Goal: Check status: Check status

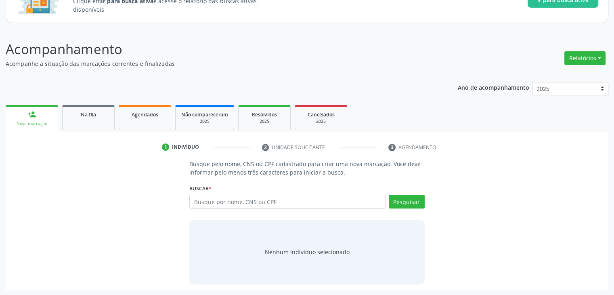
scroll to position [74, 0]
click at [302, 204] on input "text" at bounding box center [287, 201] width 196 height 14
type input "11726071413"
click at [415, 206] on button "Pesquisar" at bounding box center [407, 201] width 36 height 14
type input "11726071413"
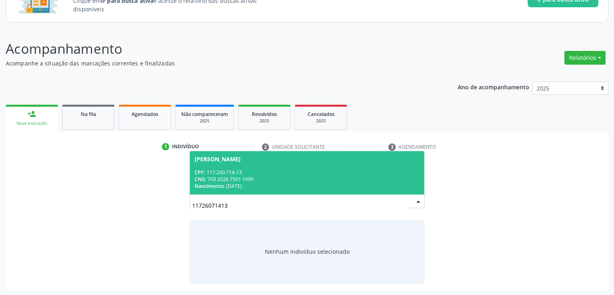
click at [313, 171] on div "CPF: 117.260.714-13" at bounding box center [307, 172] width 225 height 7
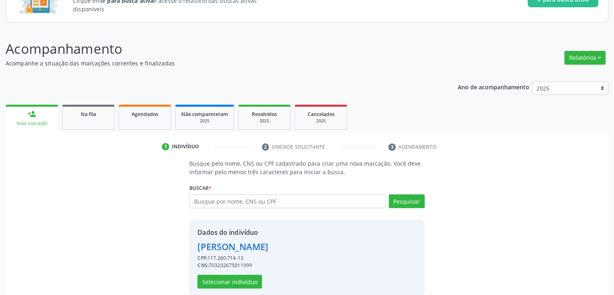
scroll to position [87, 0]
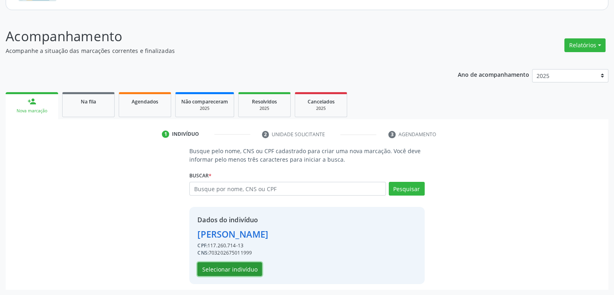
click at [246, 267] on button "Selecionar indivíduo" at bounding box center [230, 269] width 65 height 14
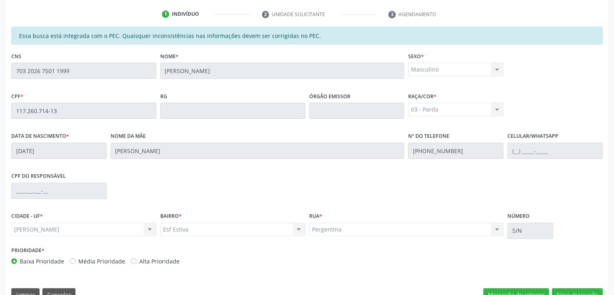
scroll to position [224, 0]
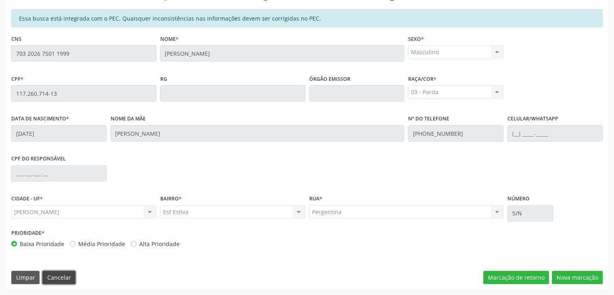
click at [65, 280] on button "Cancelar" at bounding box center [58, 278] width 33 height 14
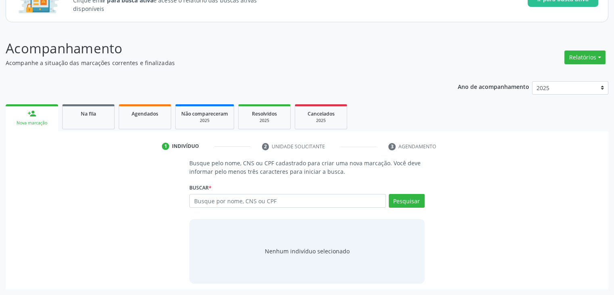
scroll to position [74, 0]
click at [95, 128] on link "Na fila" at bounding box center [88, 117] width 53 height 25
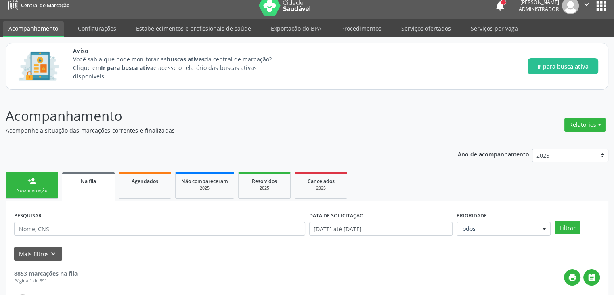
scroll to position [0, 0]
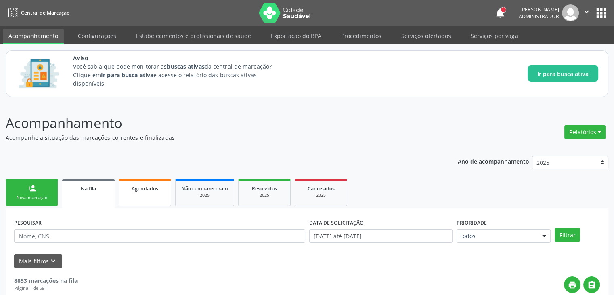
click at [147, 186] on span "Agendados" at bounding box center [145, 188] width 27 height 7
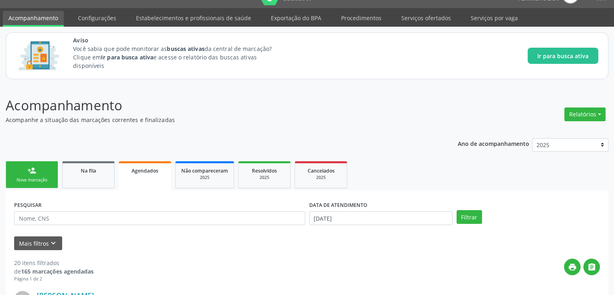
scroll to position [13, 0]
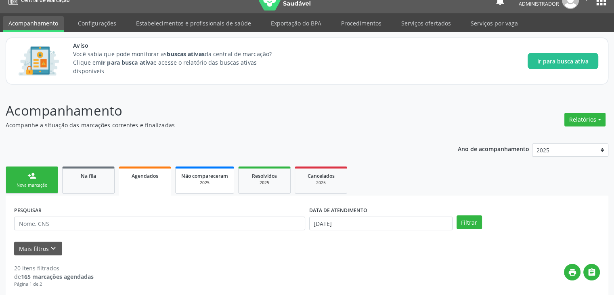
click at [214, 183] on div "2025" at bounding box center [204, 183] width 47 height 6
click at [267, 183] on div "2025" at bounding box center [264, 183] width 40 height 6
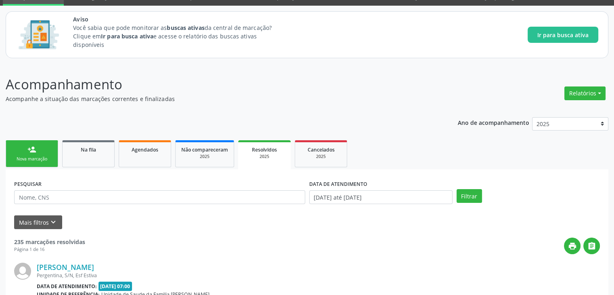
scroll to position [0, 0]
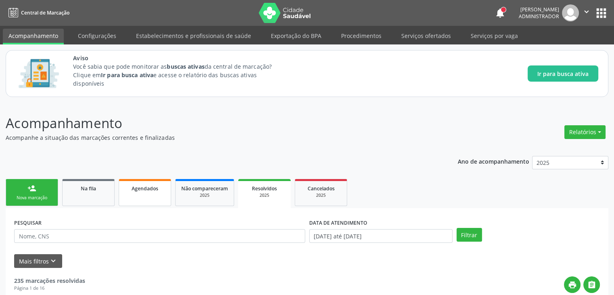
click at [162, 189] on div "Agendados" at bounding box center [145, 188] width 40 height 8
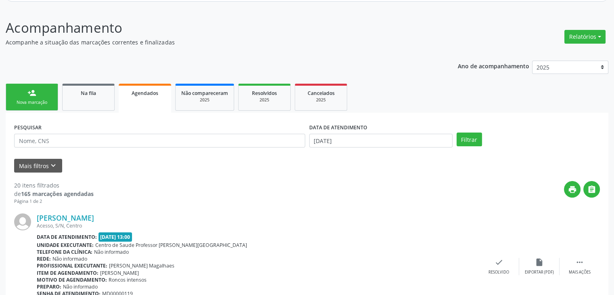
scroll to position [95, 0]
click at [57, 161] on button "Mais filtros keyboard_arrow_down" at bounding box center [38, 166] width 48 height 14
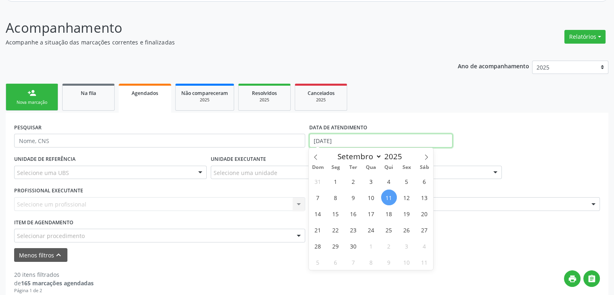
click at [368, 138] on input "[DATE]" at bounding box center [380, 141] width 143 height 14
click at [335, 181] on span "1" at bounding box center [336, 181] width 16 height 16
type input "[DATE]"
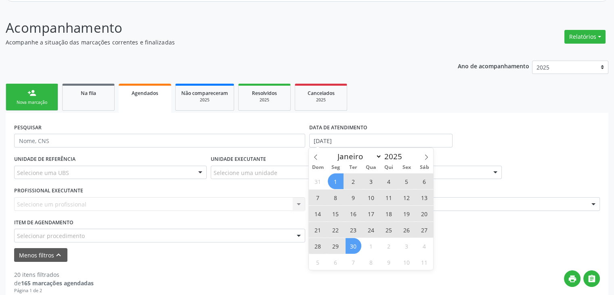
click at [355, 244] on span "30" at bounding box center [354, 246] width 16 height 16
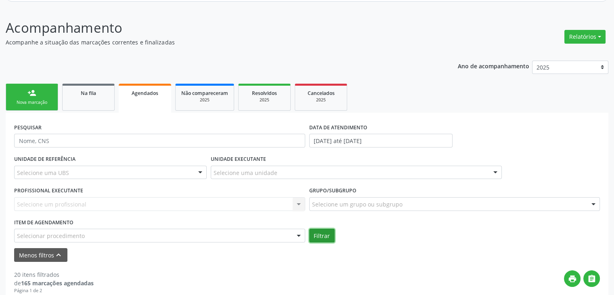
click at [329, 236] on button "Filtrar" at bounding box center [321, 236] width 25 height 14
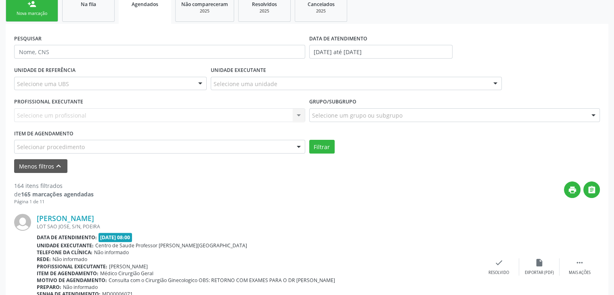
scroll to position [0, 0]
